Goal: Navigation & Orientation: Find specific page/section

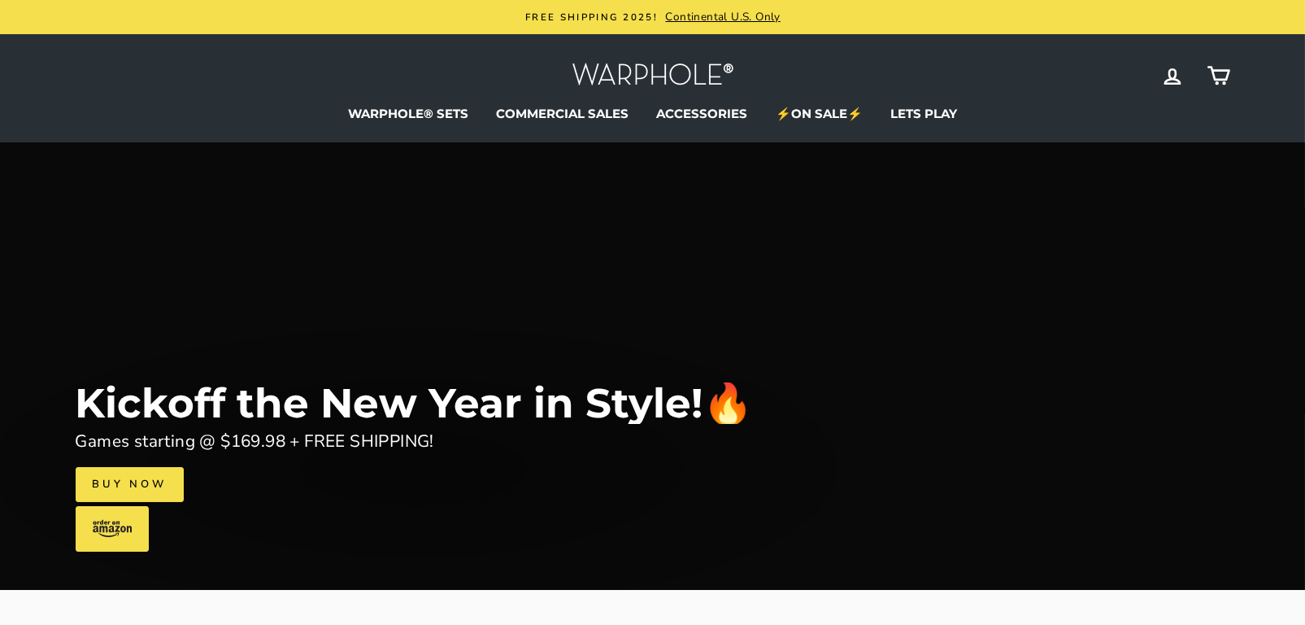
click at [941, 353] on div "Kickoff the New Year in Style!🔥 Games starting @ $169.98 + FREE SHIPPING! Buy N…" at bounding box center [653, 365] width 1155 height 447
click at [805, 147] on div "Kickoff the New Year in Style!🔥 Games starting @ $169.98 + FREE SHIPPING! Buy N…" at bounding box center [653, 365] width 1155 height 447
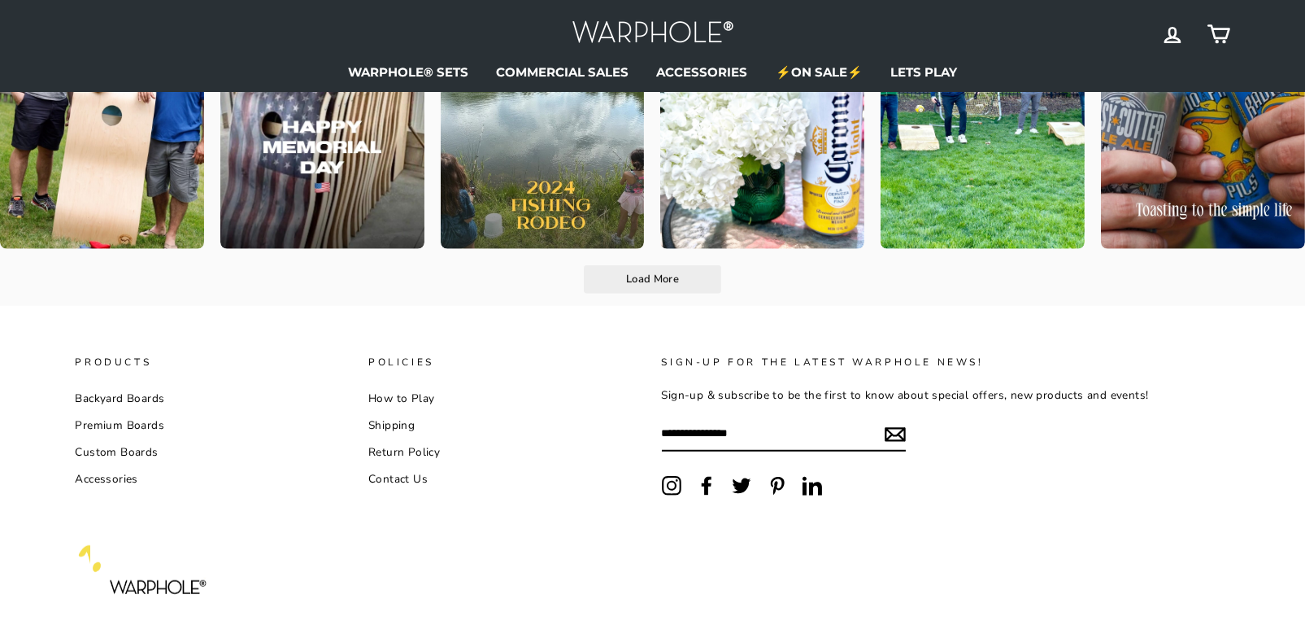
scroll to position [3444, 0]
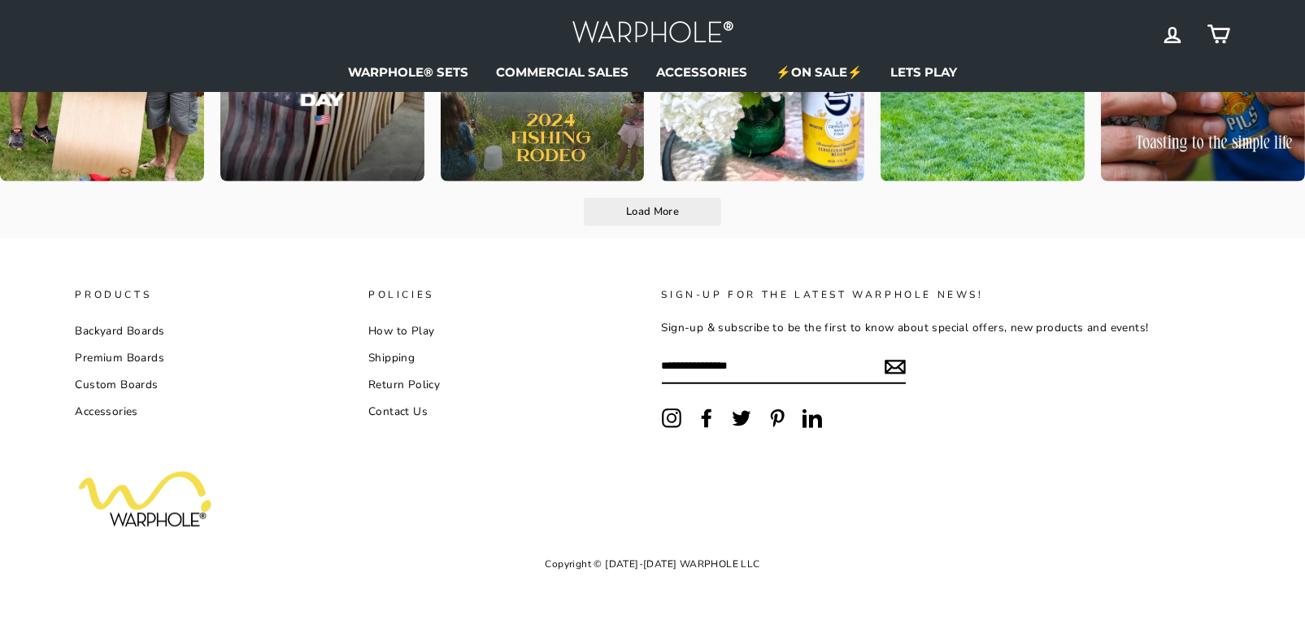
click at [115, 326] on link "Backyard Boards" at bounding box center [120, 331] width 89 height 24
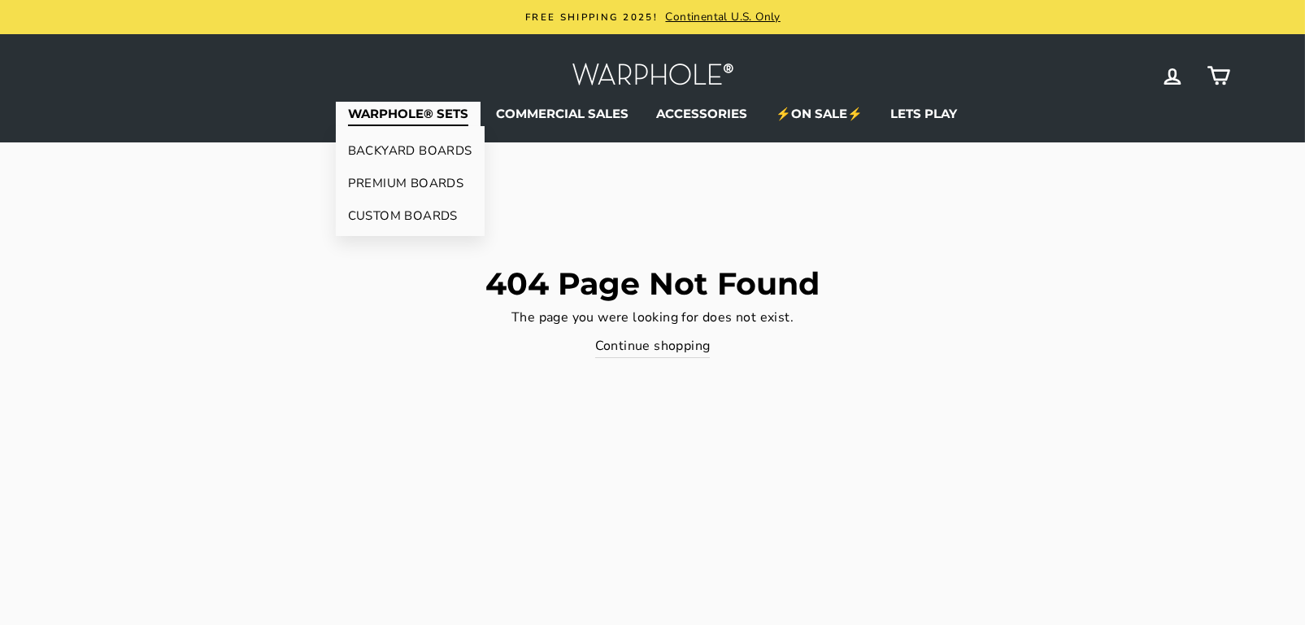
click at [381, 184] on link "PREMIUM BOARDS" at bounding box center [410, 183] width 149 height 33
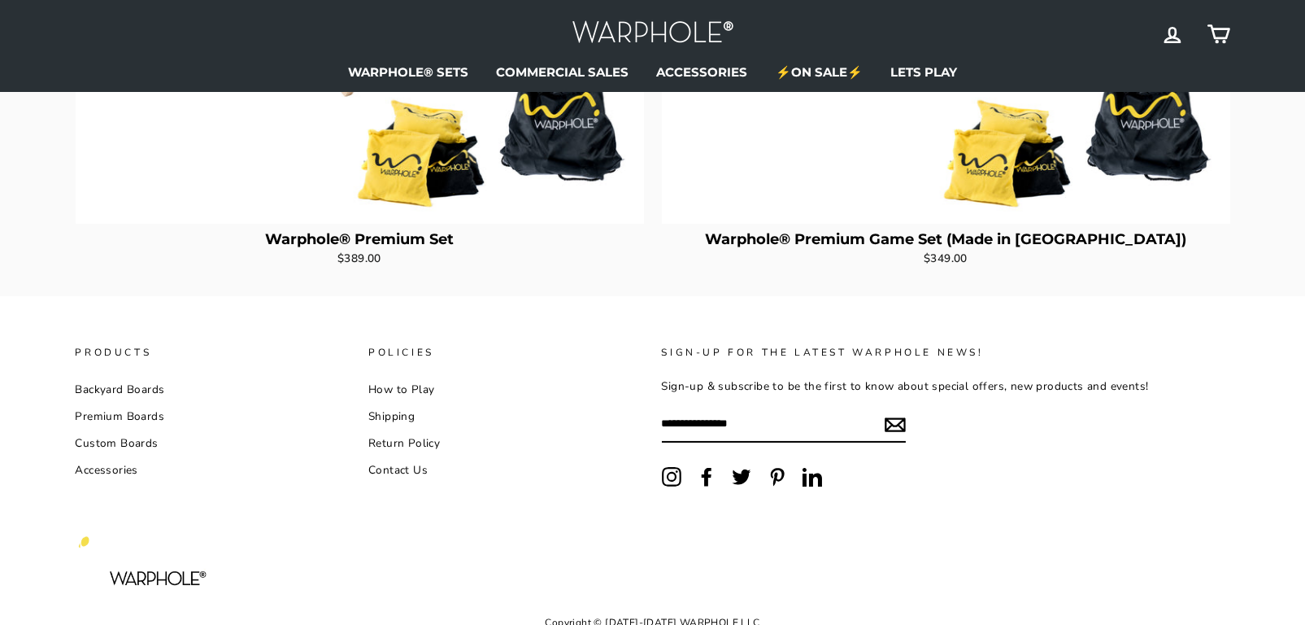
scroll to position [745, 0]
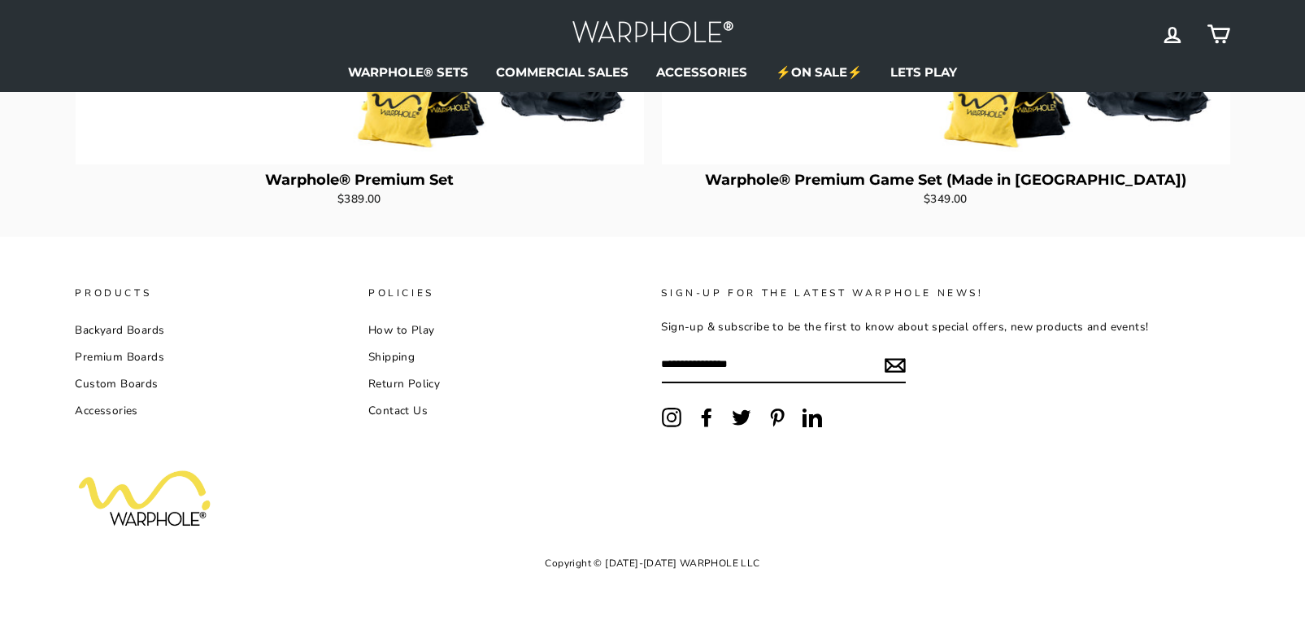
click at [136, 381] on link "Custom Boards" at bounding box center [117, 384] width 83 height 24
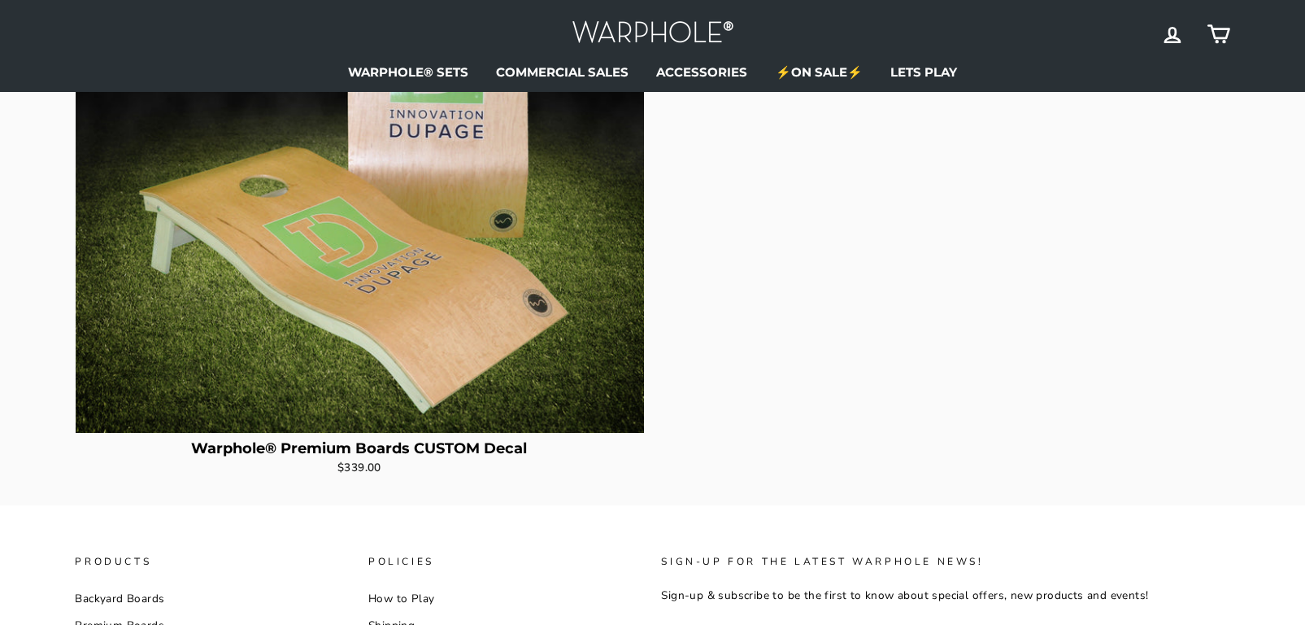
scroll to position [726, 0]
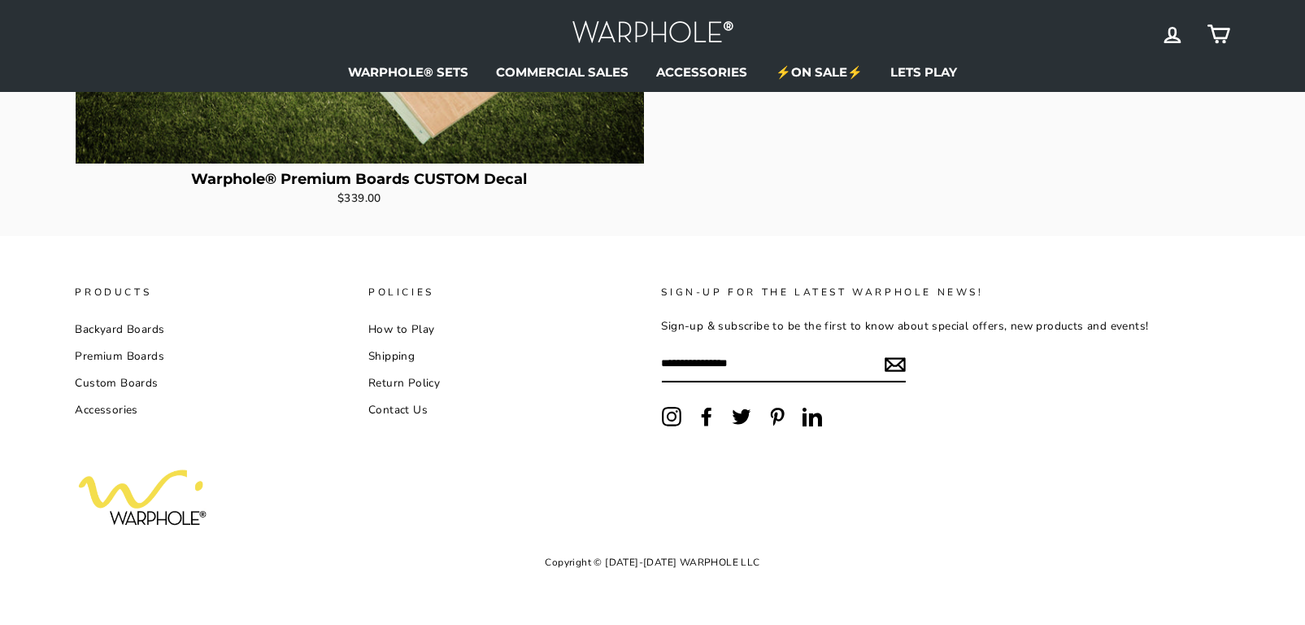
click at [106, 412] on link "Accessories" at bounding box center [107, 410] width 63 height 24
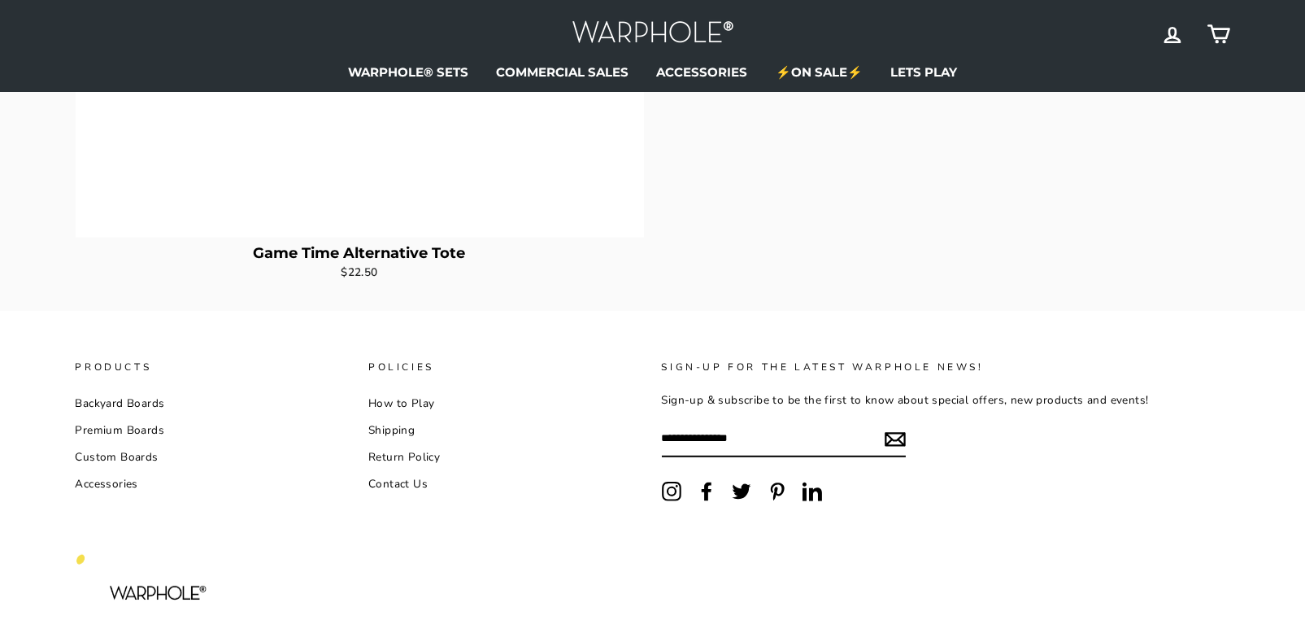
scroll to position [3228, 0]
